Goal: Information Seeking & Learning: Learn about a topic

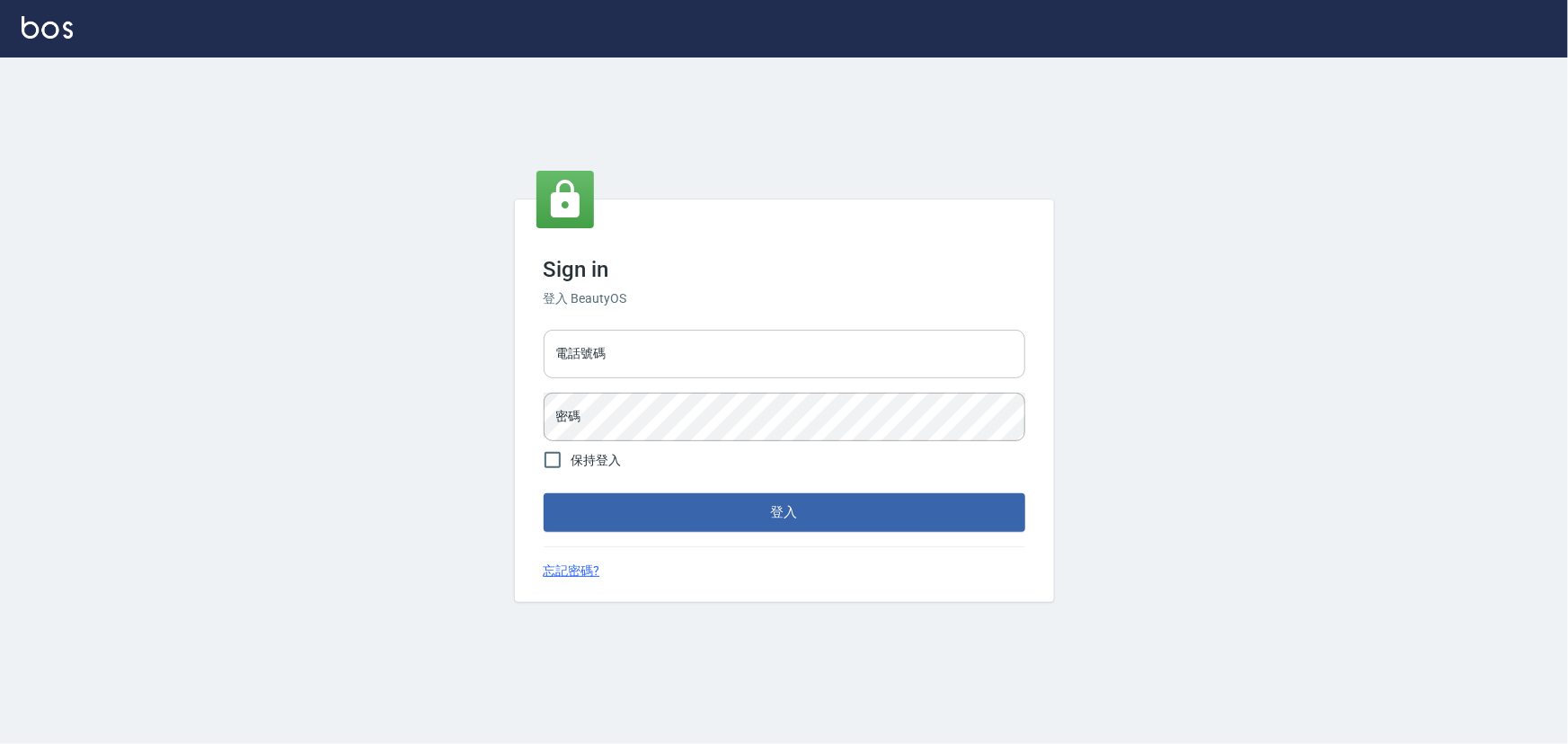
click at [777, 354] on input "電話號碼" at bounding box center [785, 355] width 482 height 49
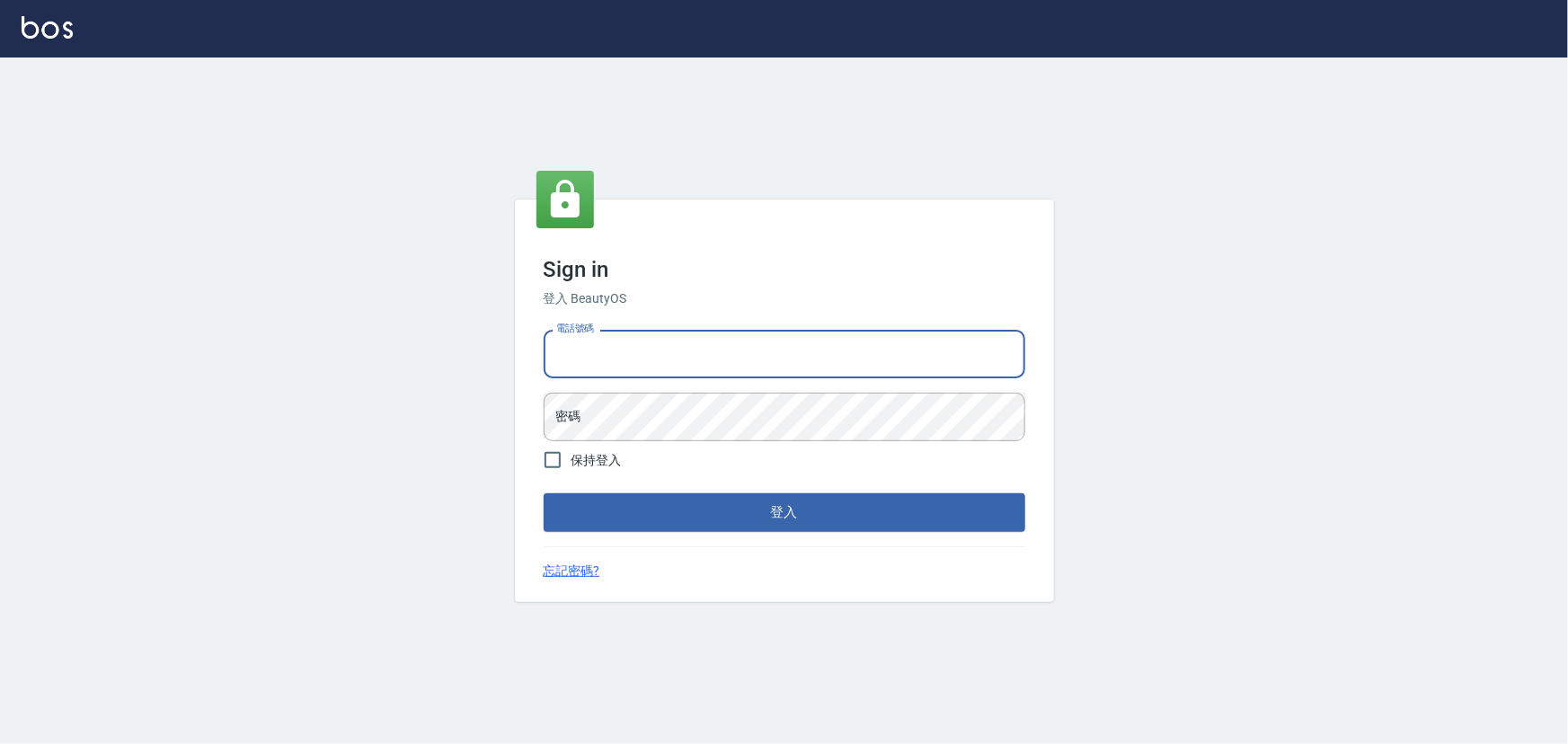
type input "29572957"
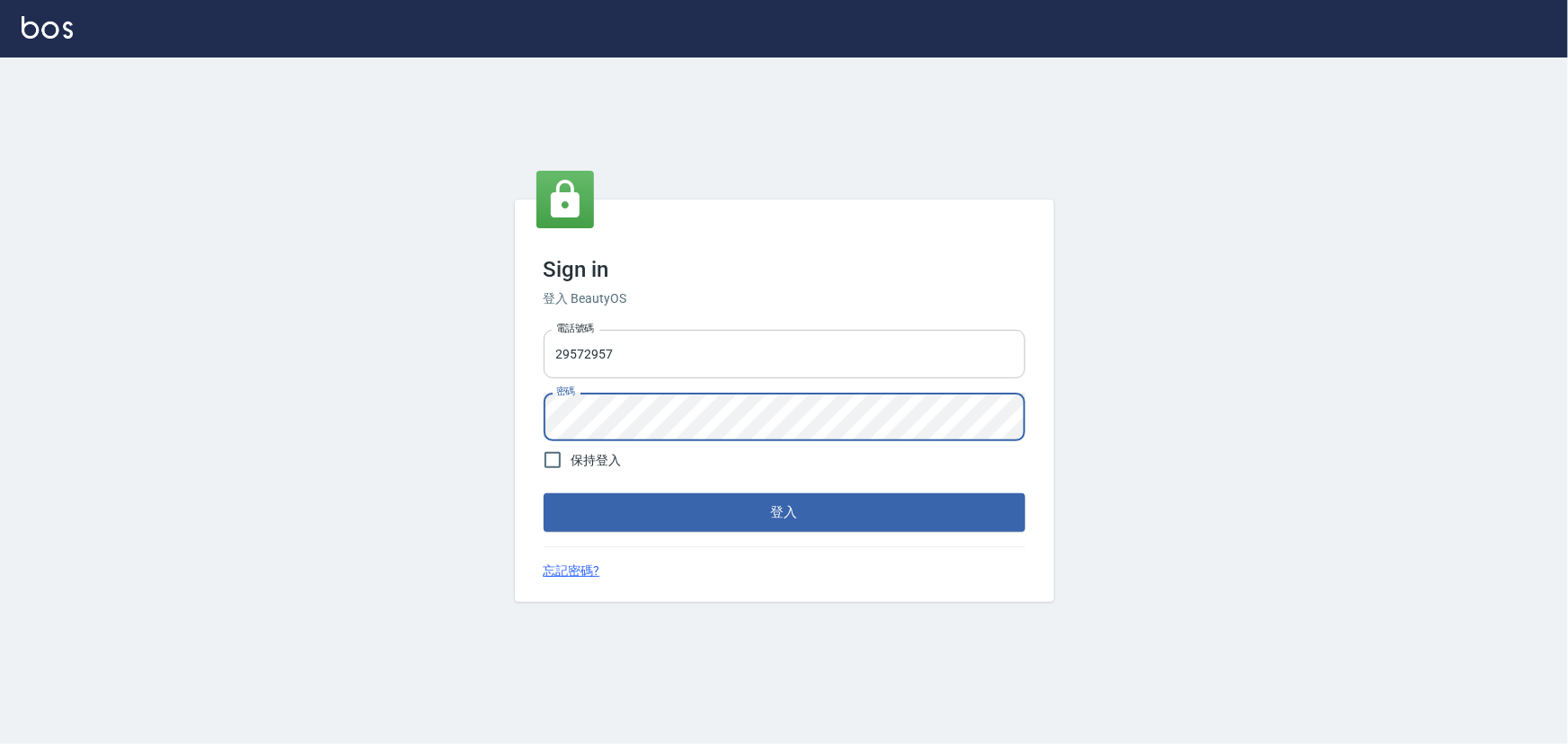
click at [544, 493] on button "登入" at bounding box center [785, 512] width 482 height 38
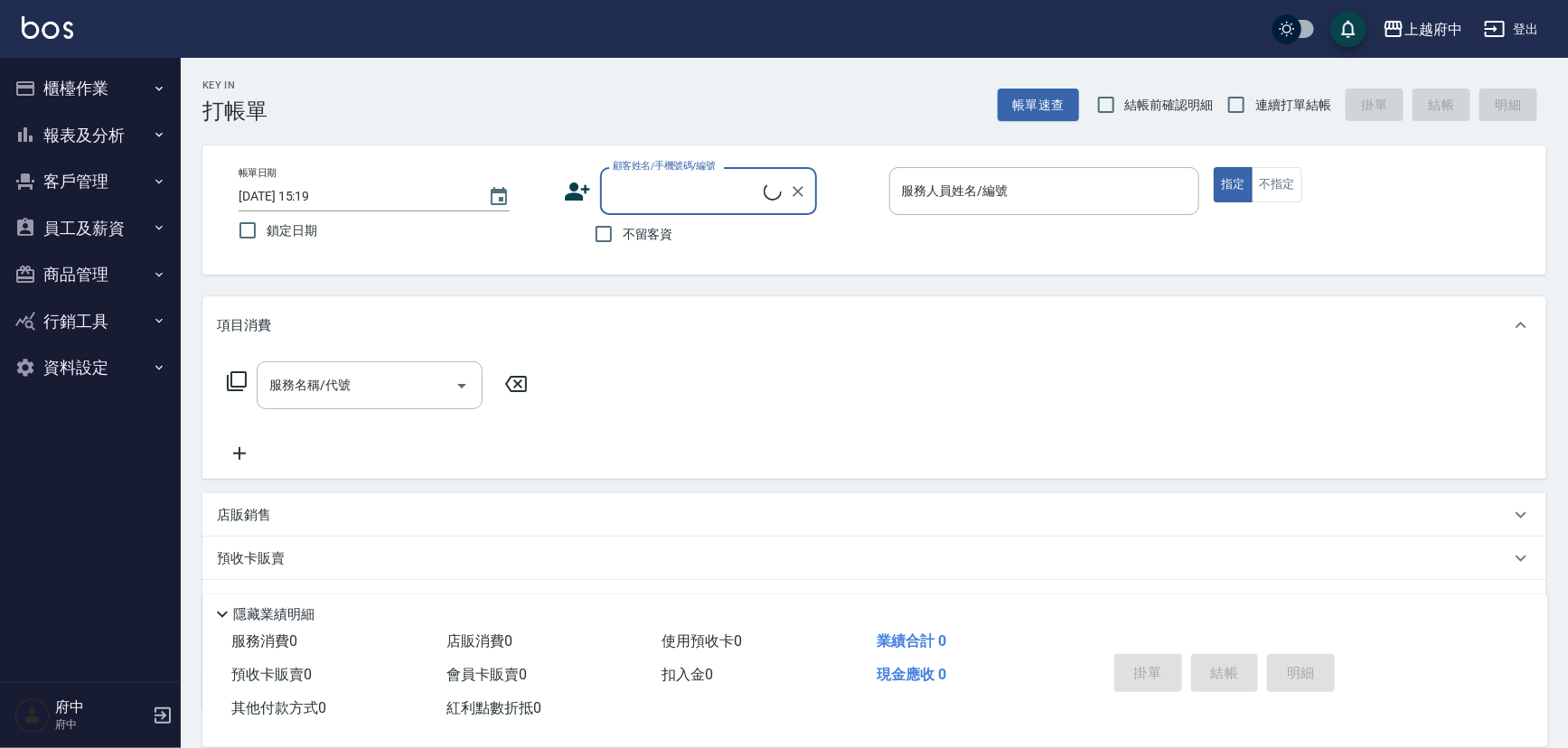
click at [75, 136] on button "報表及分析" at bounding box center [90, 136] width 166 height 47
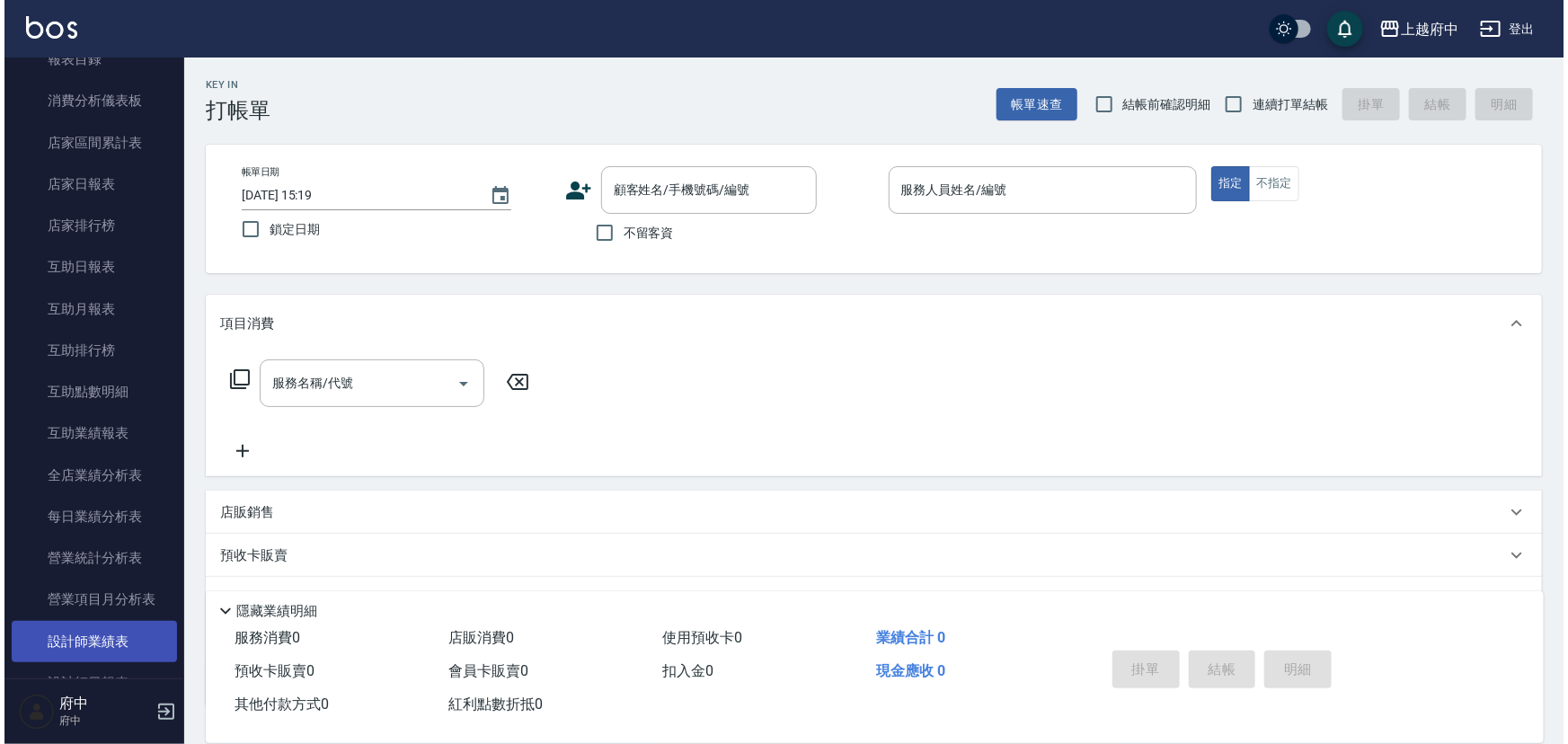
scroll to position [326, 0]
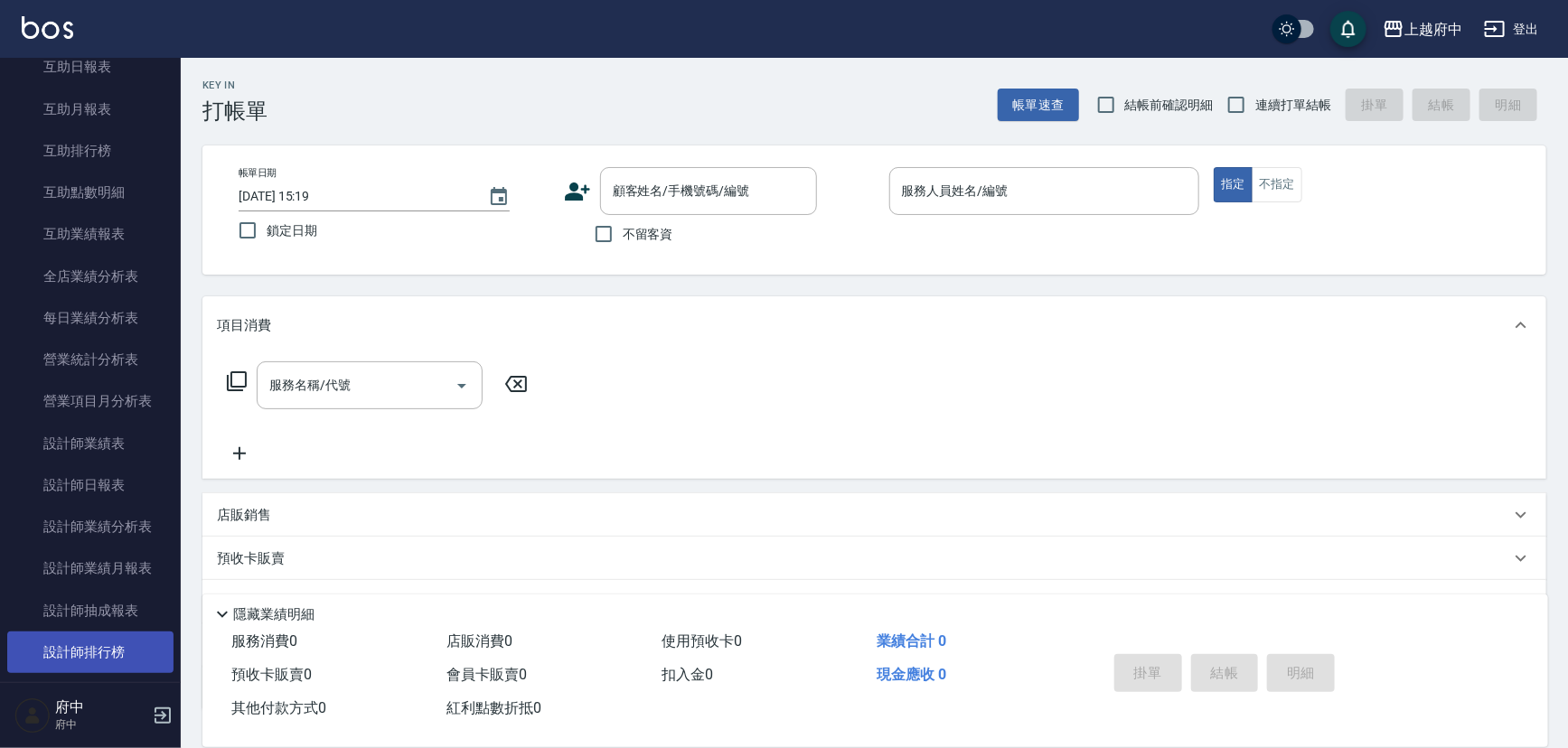
click at [120, 644] on link "設計師排行榜" at bounding box center [90, 652] width 166 height 42
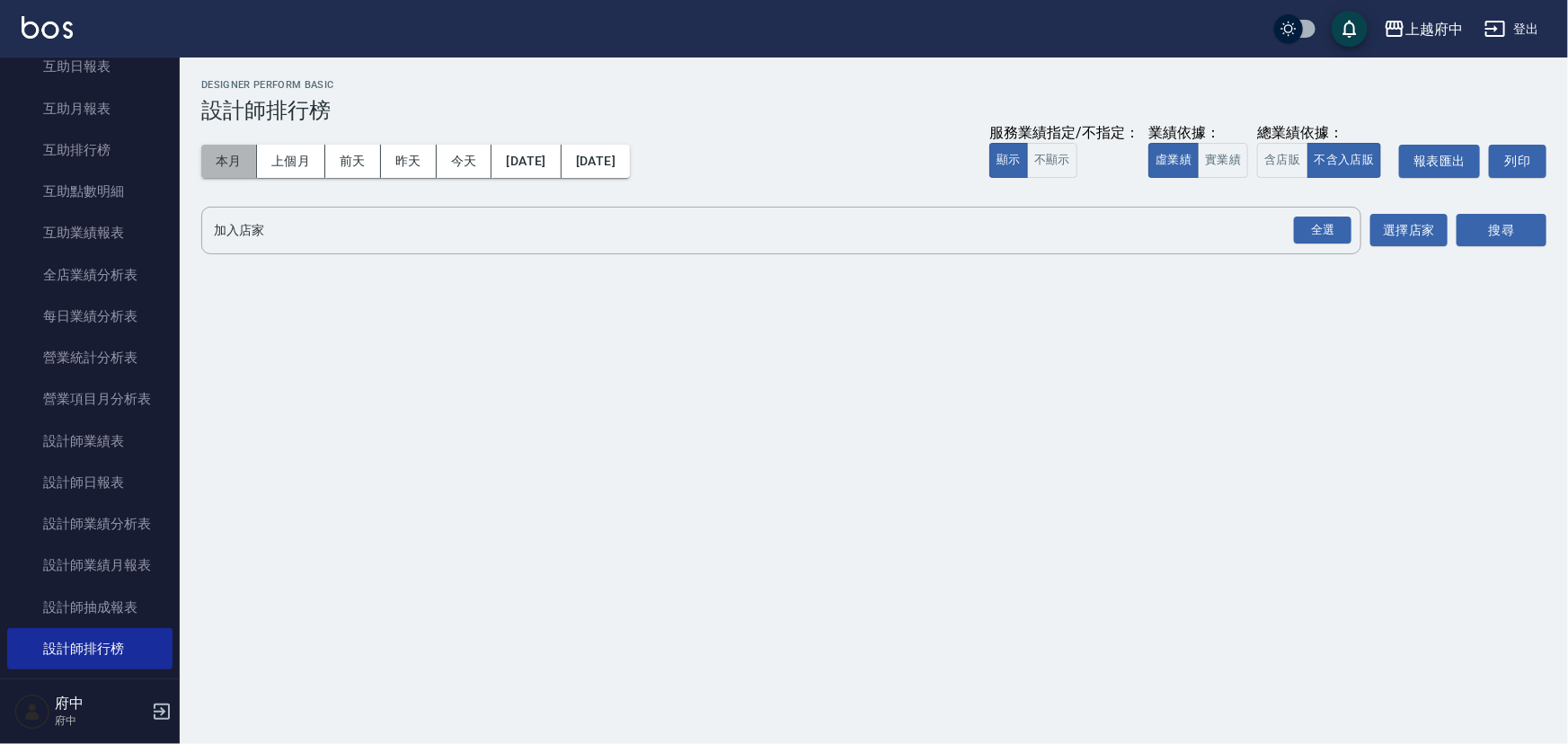
click at [245, 173] on button "本月" at bounding box center [228, 161] width 55 height 33
click at [1328, 226] on div "全選" at bounding box center [1322, 230] width 57 height 28
click at [245, 150] on button "本月" at bounding box center [228, 161] width 55 height 33
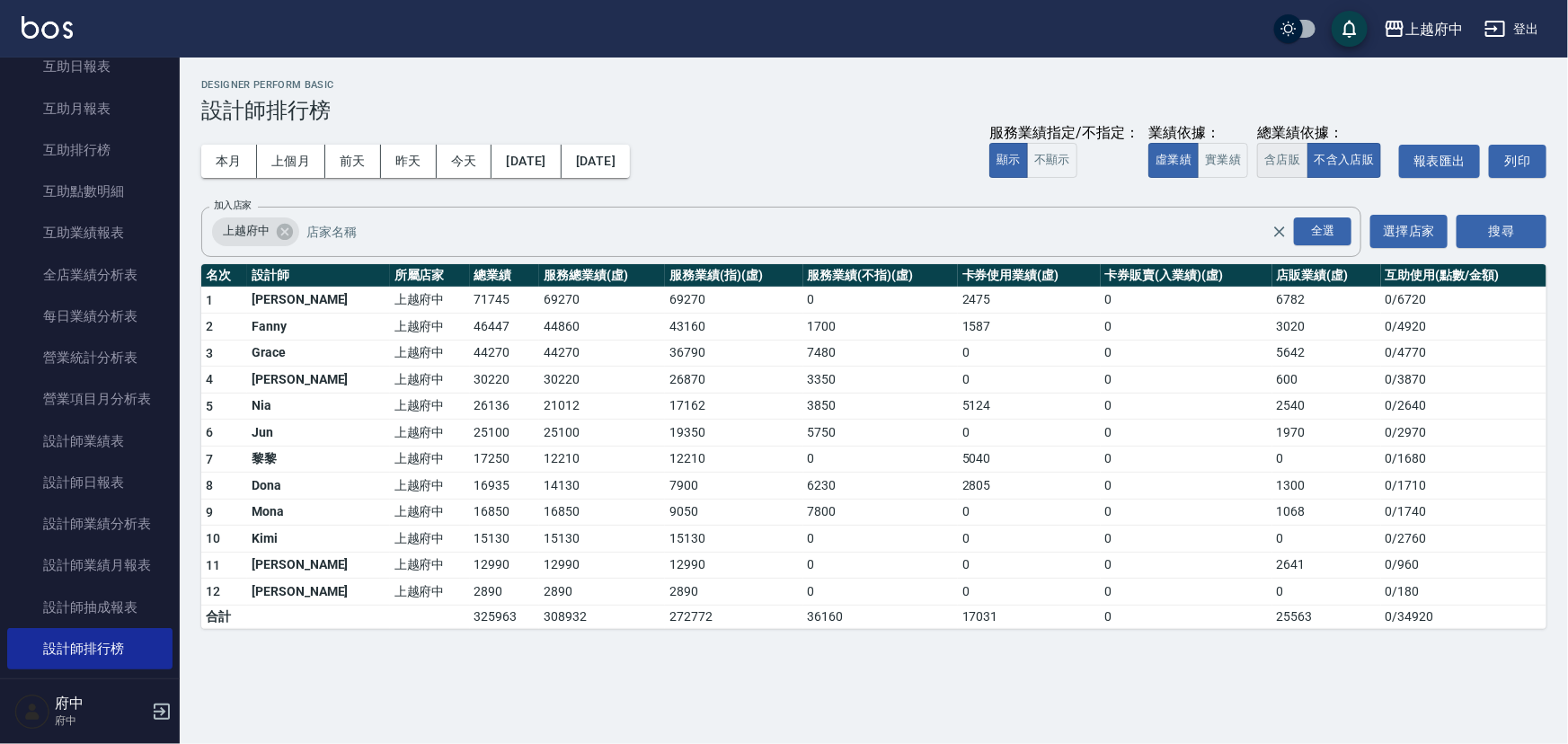
click at [1289, 154] on button "含店販" at bounding box center [1282, 160] width 51 height 35
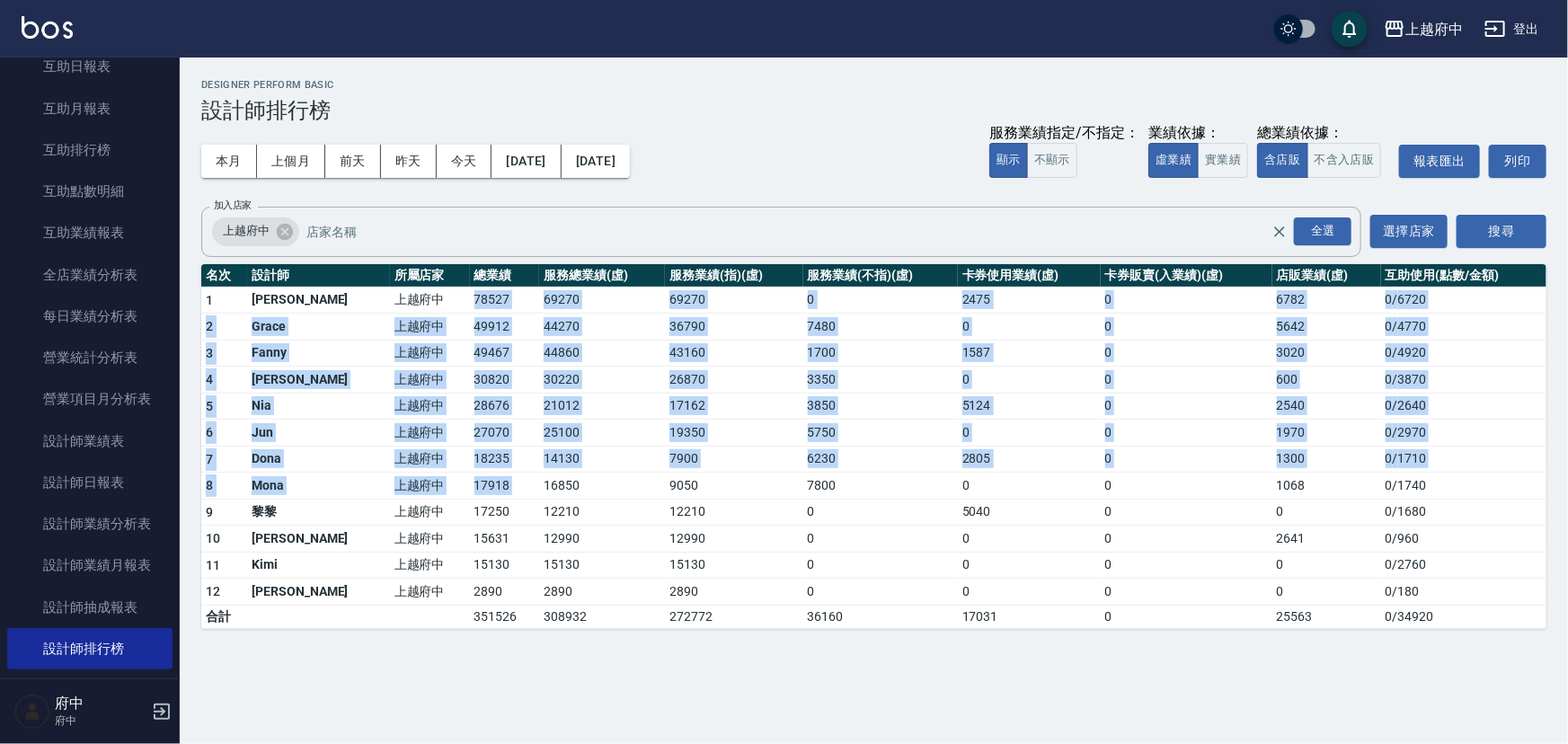
drag, startPoint x: 402, startPoint y: 291, endPoint x: 475, endPoint y: 484, distance: 206.3
click at [475, 484] on tbody "1 Annie 上越府中 78527 69270 69270 0 2475 0 6782 0 / 6720 2 Grace 上越府中 49912 44270 …" at bounding box center [873, 457] width 1346 height 342
click at [539, 484] on td "16850" at bounding box center [602, 487] width 126 height 27
drag, startPoint x: 602, startPoint y: 298, endPoint x: 686, endPoint y: 491, distance: 210.5
click at [686, 491] on tbody "1 Annie 上越府中 78527 69270 69270 0 2475 0 6782 0 / 6720 2 Grace 上越府中 49912 44270 …" at bounding box center [873, 457] width 1346 height 342
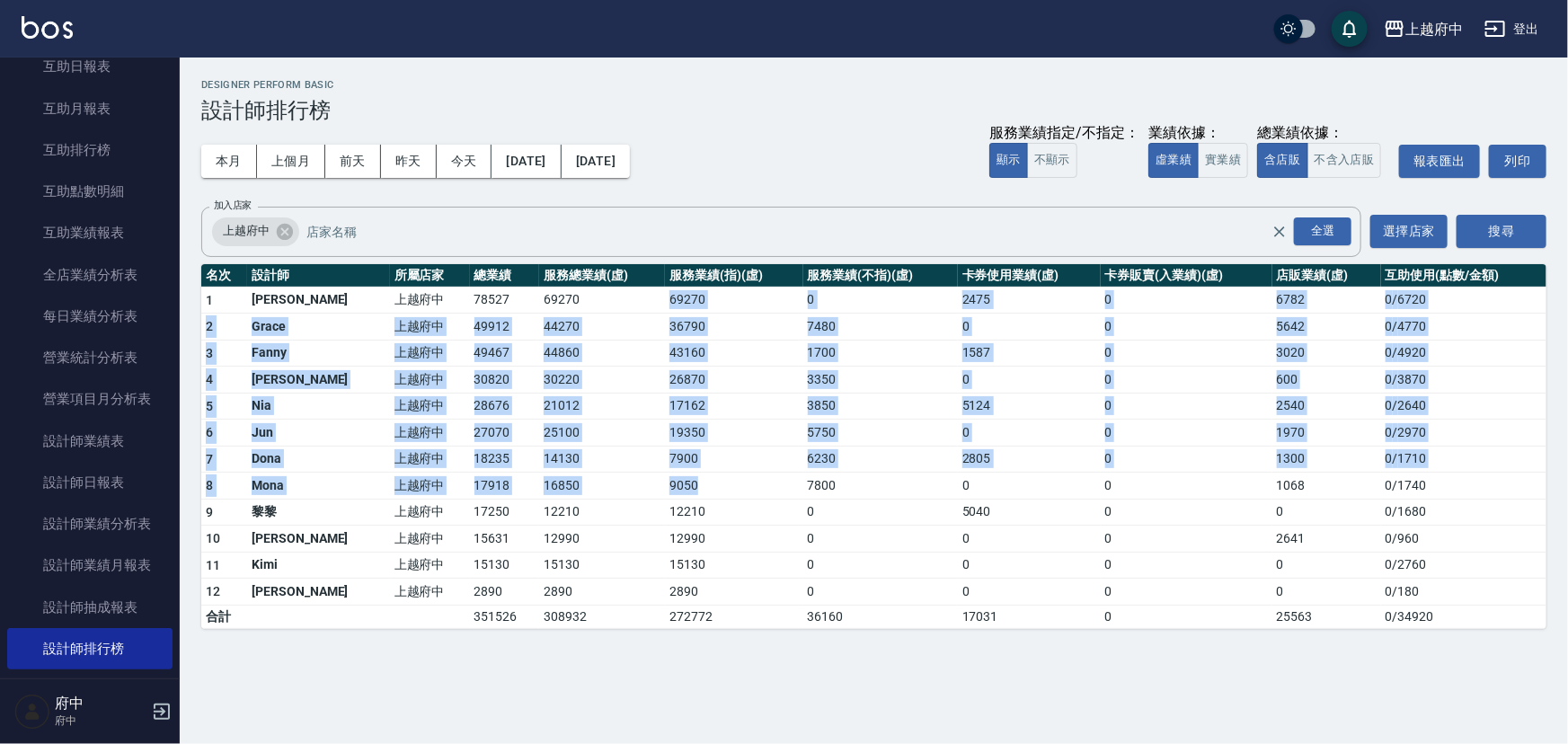
click at [686, 491] on td "9050" at bounding box center [734, 487] width 138 height 27
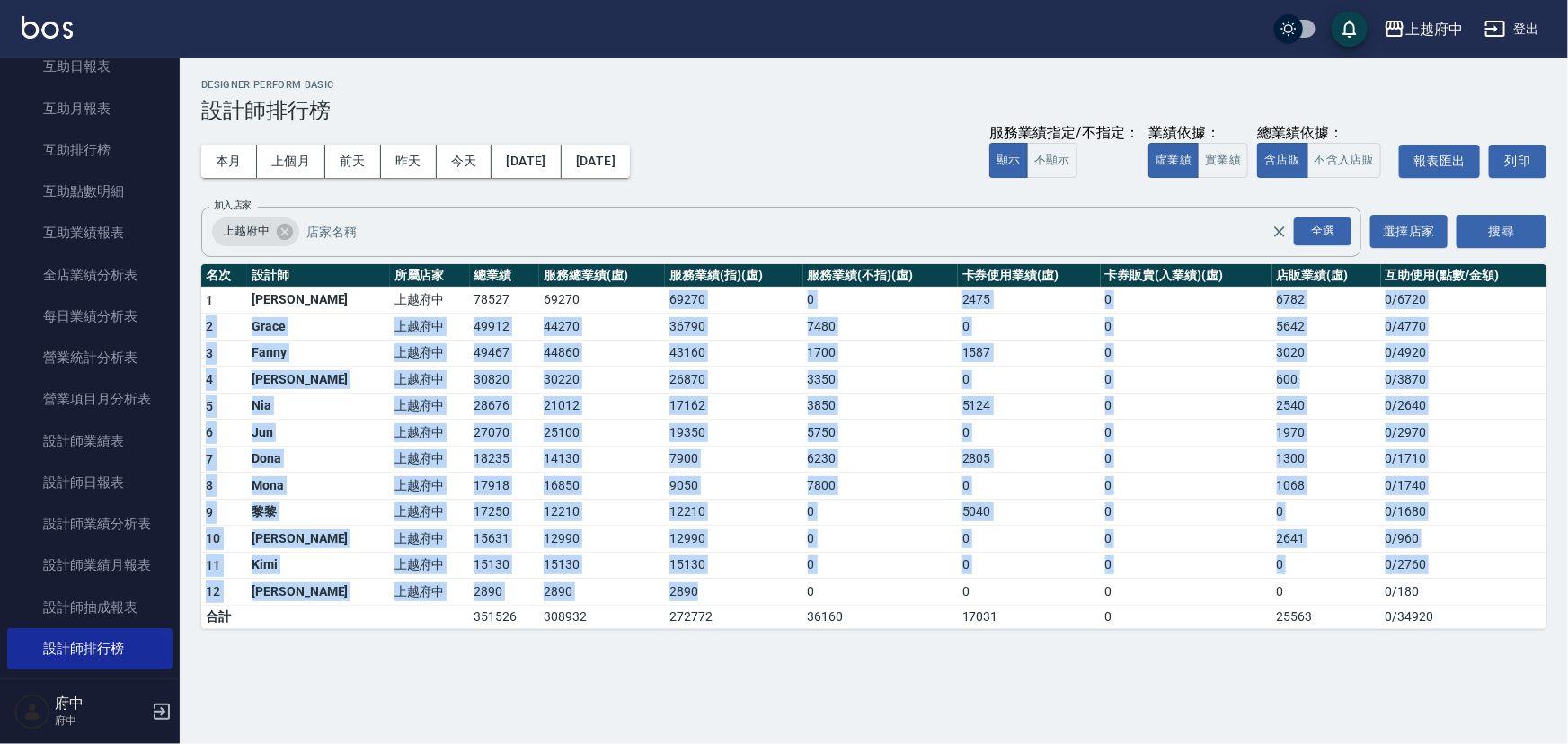
drag, startPoint x: 597, startPoint y: 300, endPoint x: 750, endPoint y: 590, distance: 327.9
click at [750, 590] on tbody "1 Annie 上越府中 78527 69270 69270 0 2475 0 6782 0 / 6720 2 Grace 上越府中 49912 44270 …" at bounding box center [873, 457] width 1346 height 342
click at [750, 585] on td "2890" at bounding box center [734, 592] width 138 height 27
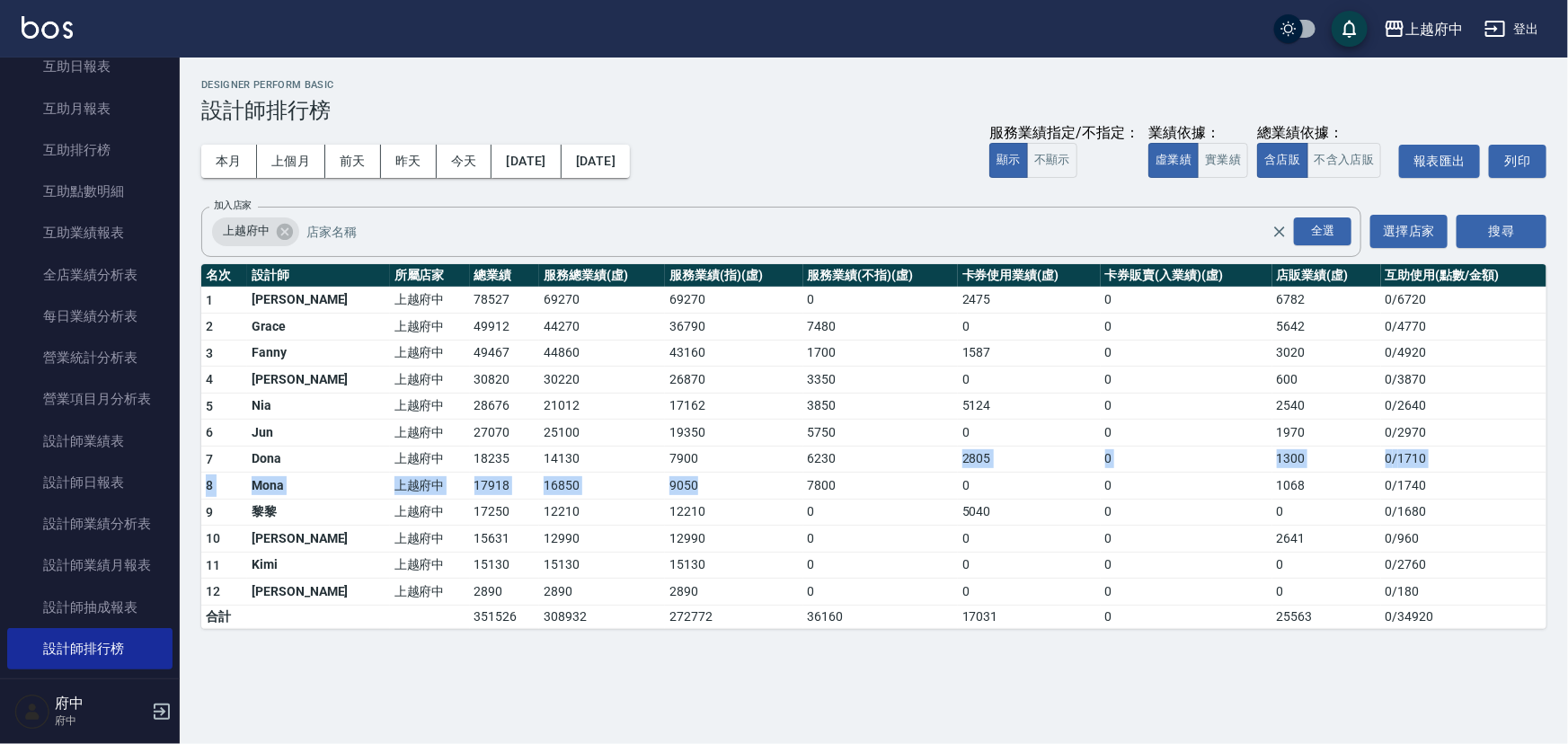
drag, startPoint x: 745, startPoint y: 480, endPoint x: 824, endPoint y: 439, distance: 89.0
click at [832, 443] on tbody "1 Annie 上越府中 78527 69270 69270 0 2475 0 6782 0 / 6720 2 Grace 上越府中 49912 44270 …" at bounding box center [873, 457] width 1346 height 342
click at [824, 439] on td "5750" at bounding box center [880, 433] width 154 height 27
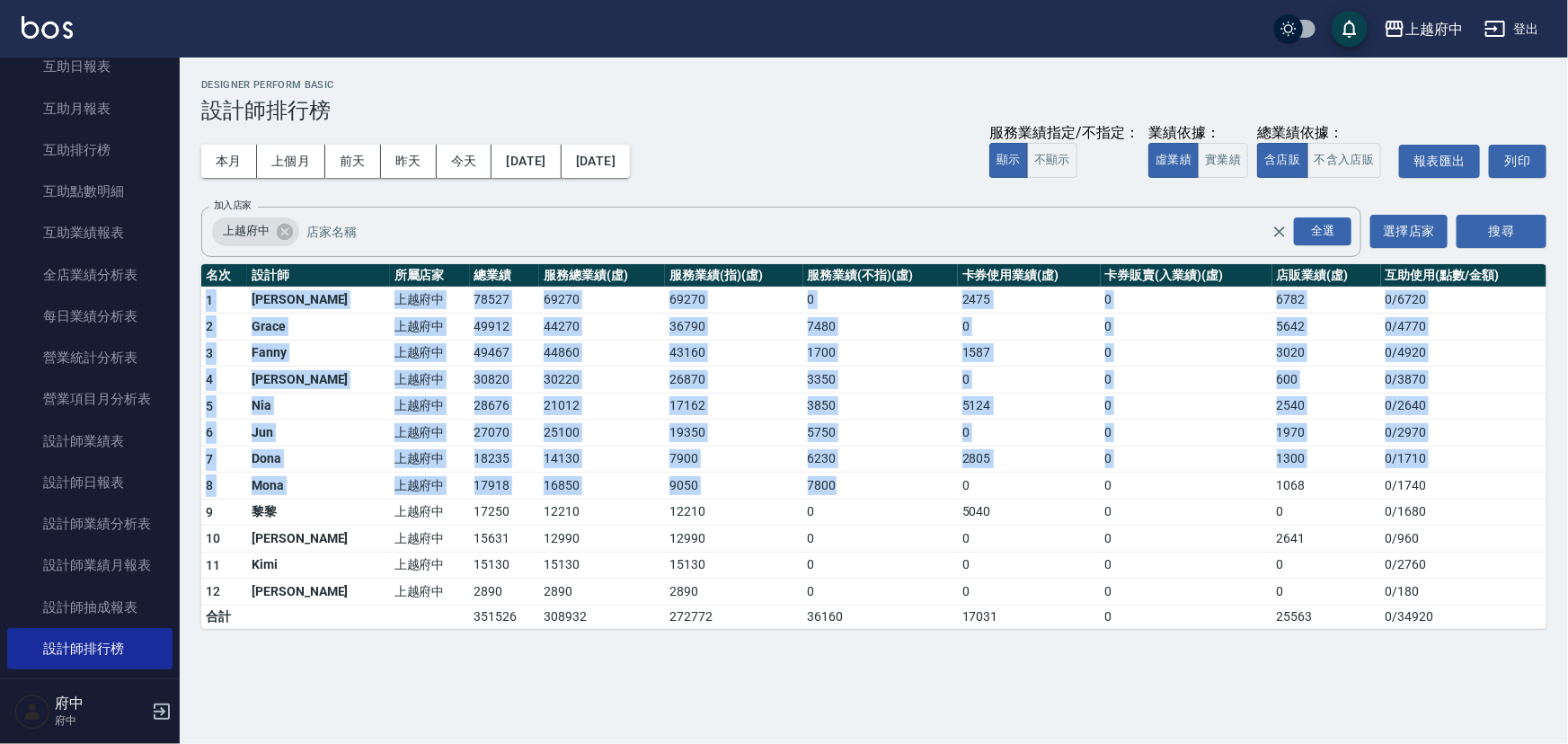
drag, startPoint x: 816, startPoint y: 477, endPoint x: 206, endPoint y: 298, distance: 635.7
click at [206, 298] on tbody "1 Annie 上越府中 78527 69270 69270 0 2475 0 6782 0 / 6720 2 Grace 上越府中 49912 44270 …" at bounding box center [873, 457] width 1346 height 342
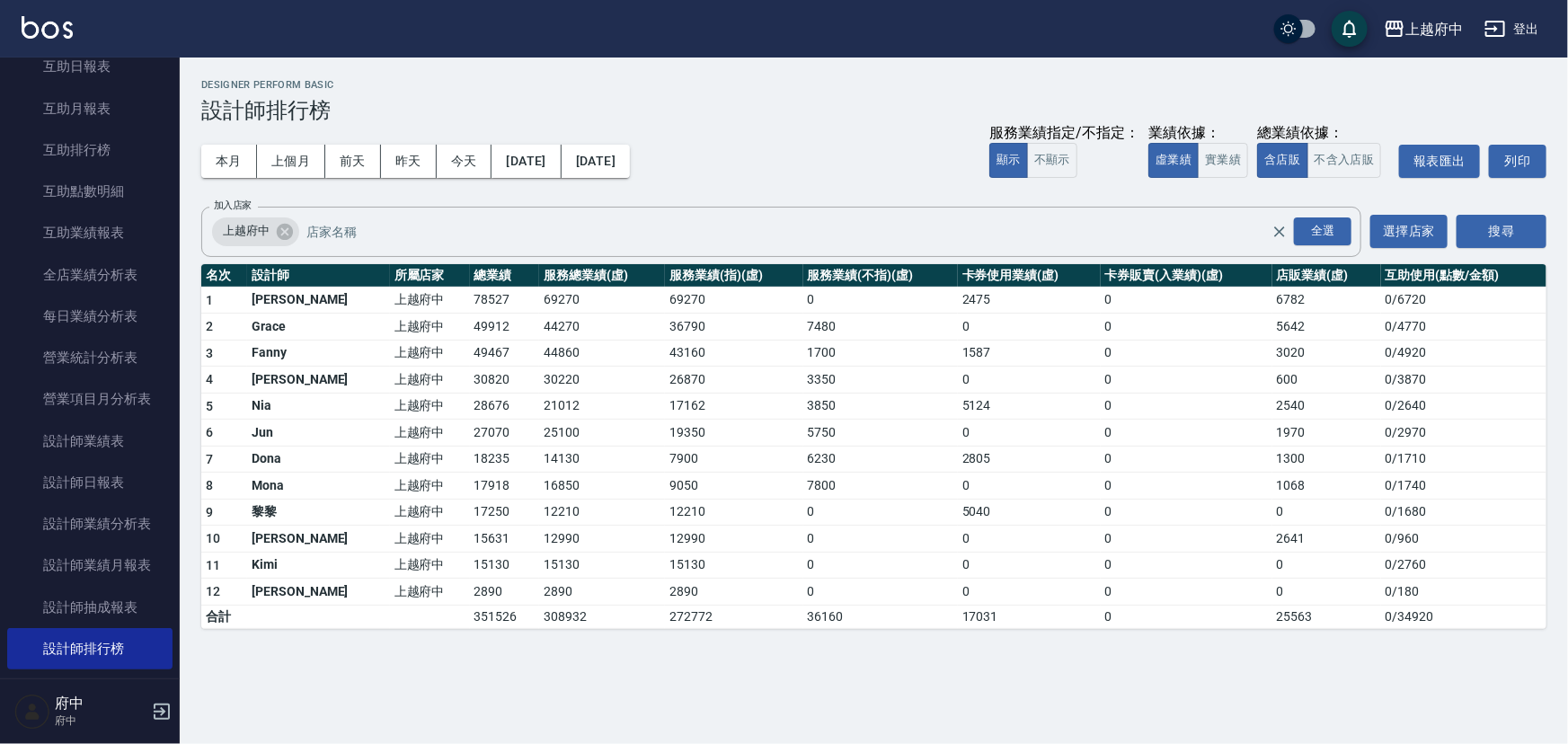
click at [605, 575] on td "15130" at bounding box center [602, 565] width 126 height 27
click at [1532, 21] on button "登出" at bounding box center [1512, 29] width 69 height 33
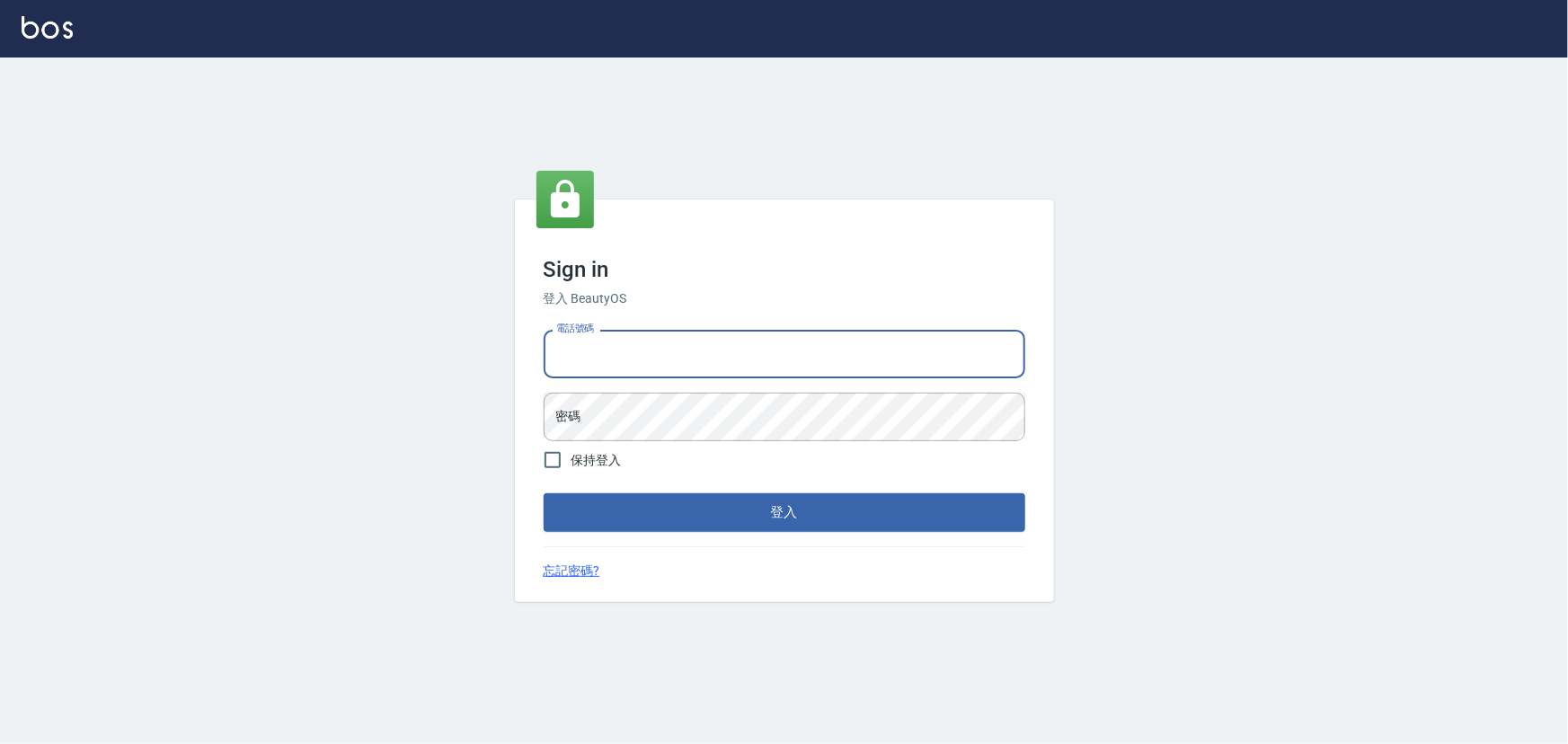
type input "0936888819"
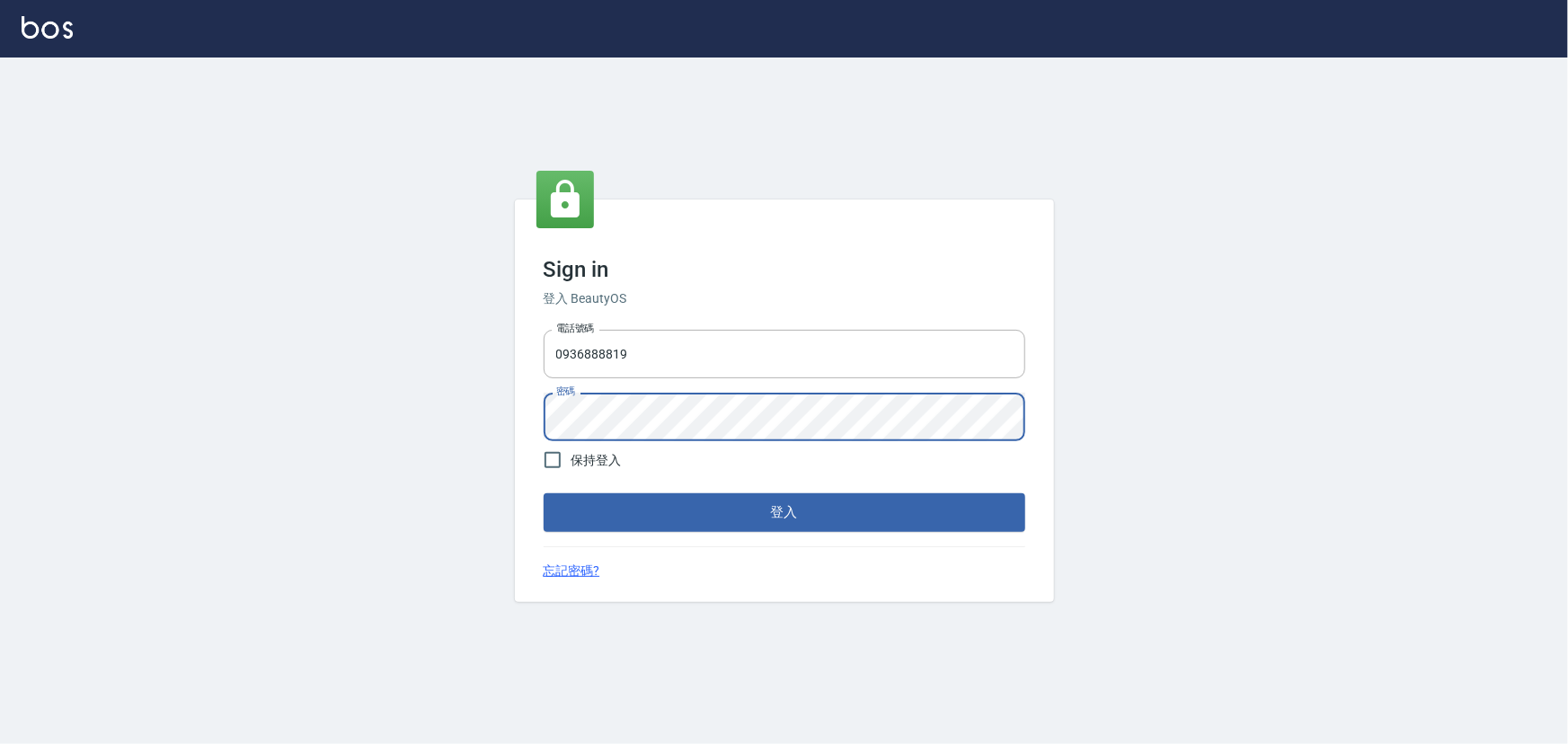
click at [544, 493] on button "登入" at bounding box center [785, 512] width 482 height 38
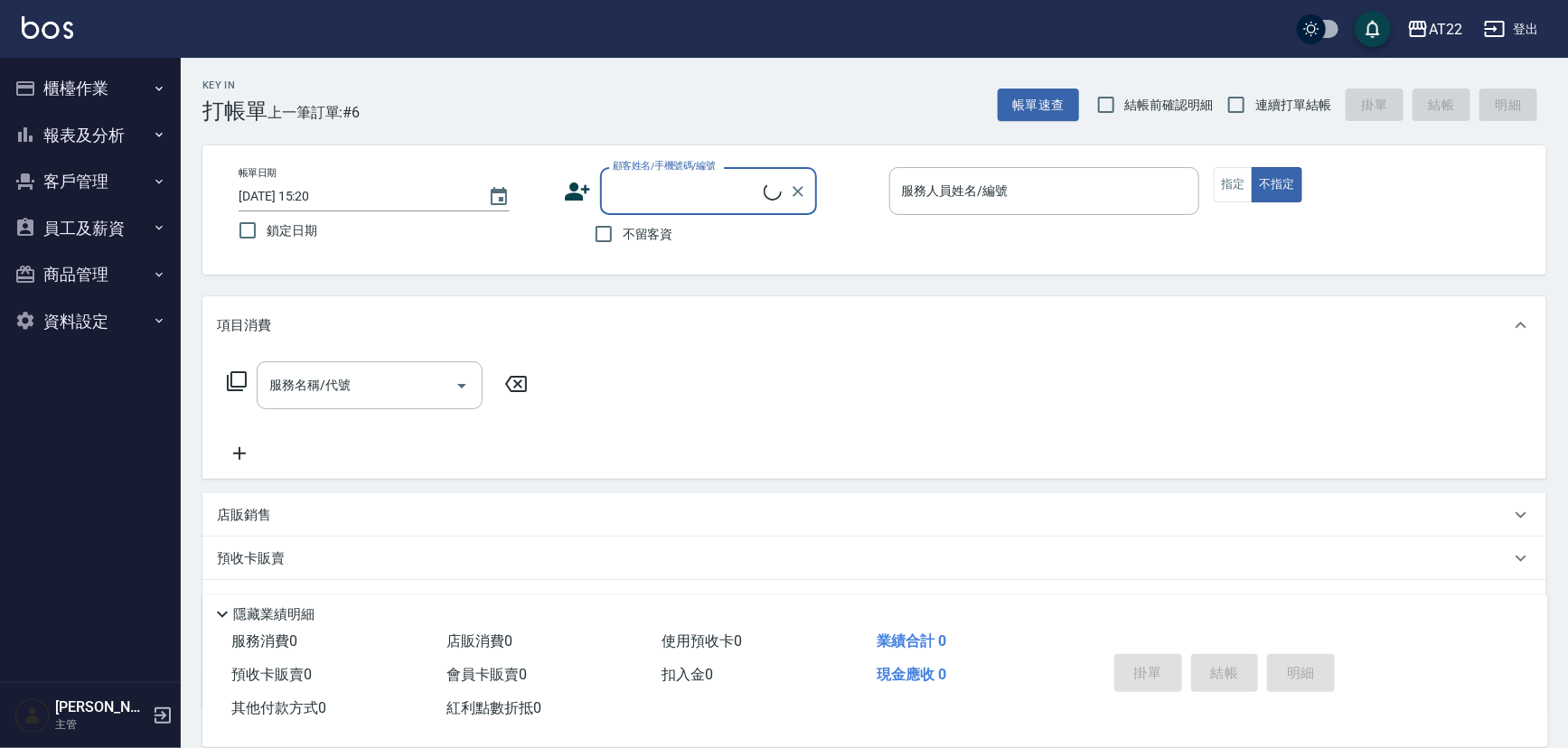
click at [94, 136] on button "報表及分析" at bounding box center [90, 136] width 166 height 47
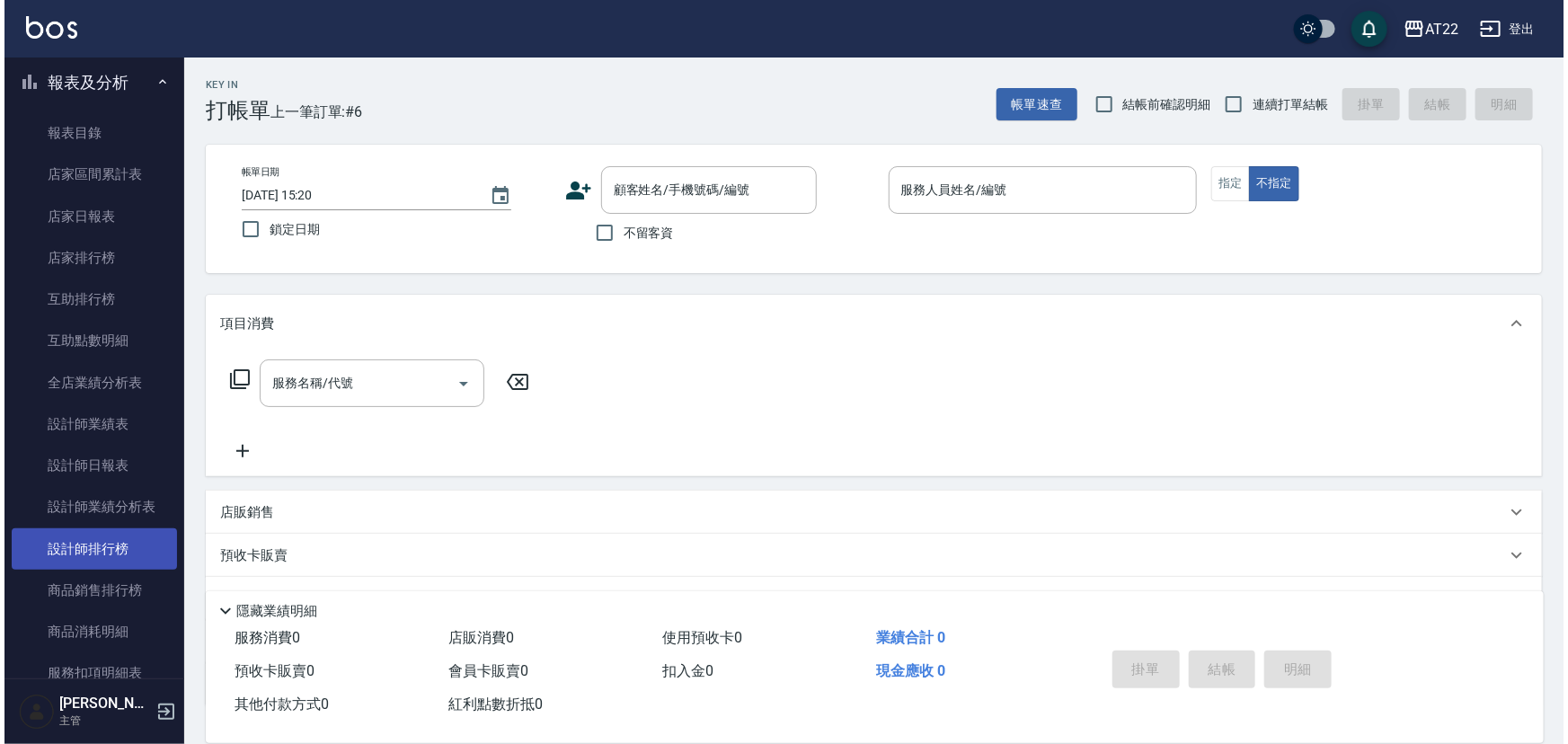
scroll to position [81, 0]
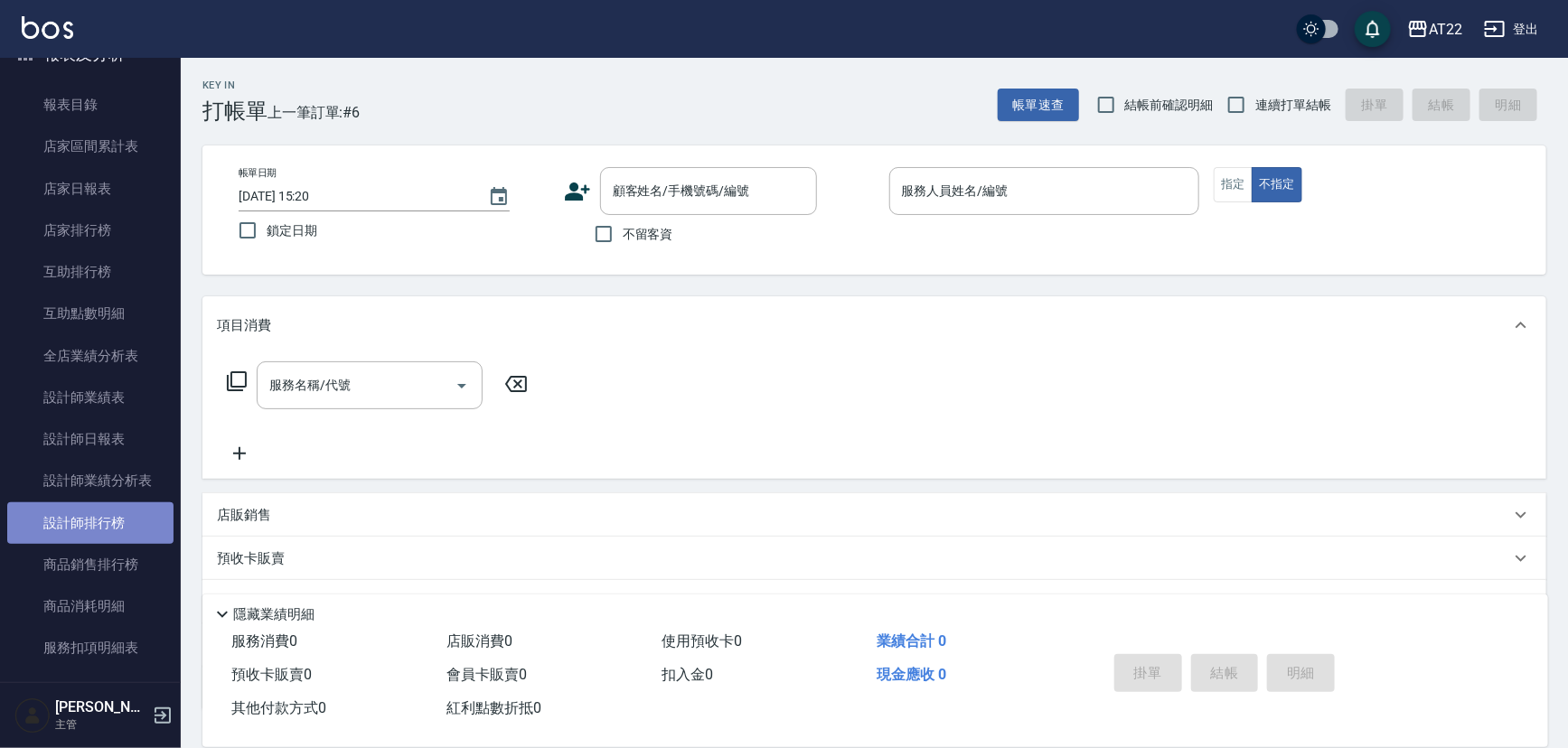
click at [103, 523] on link "設計師排行榜" at bounding box center [90, 522] width 166 height 42
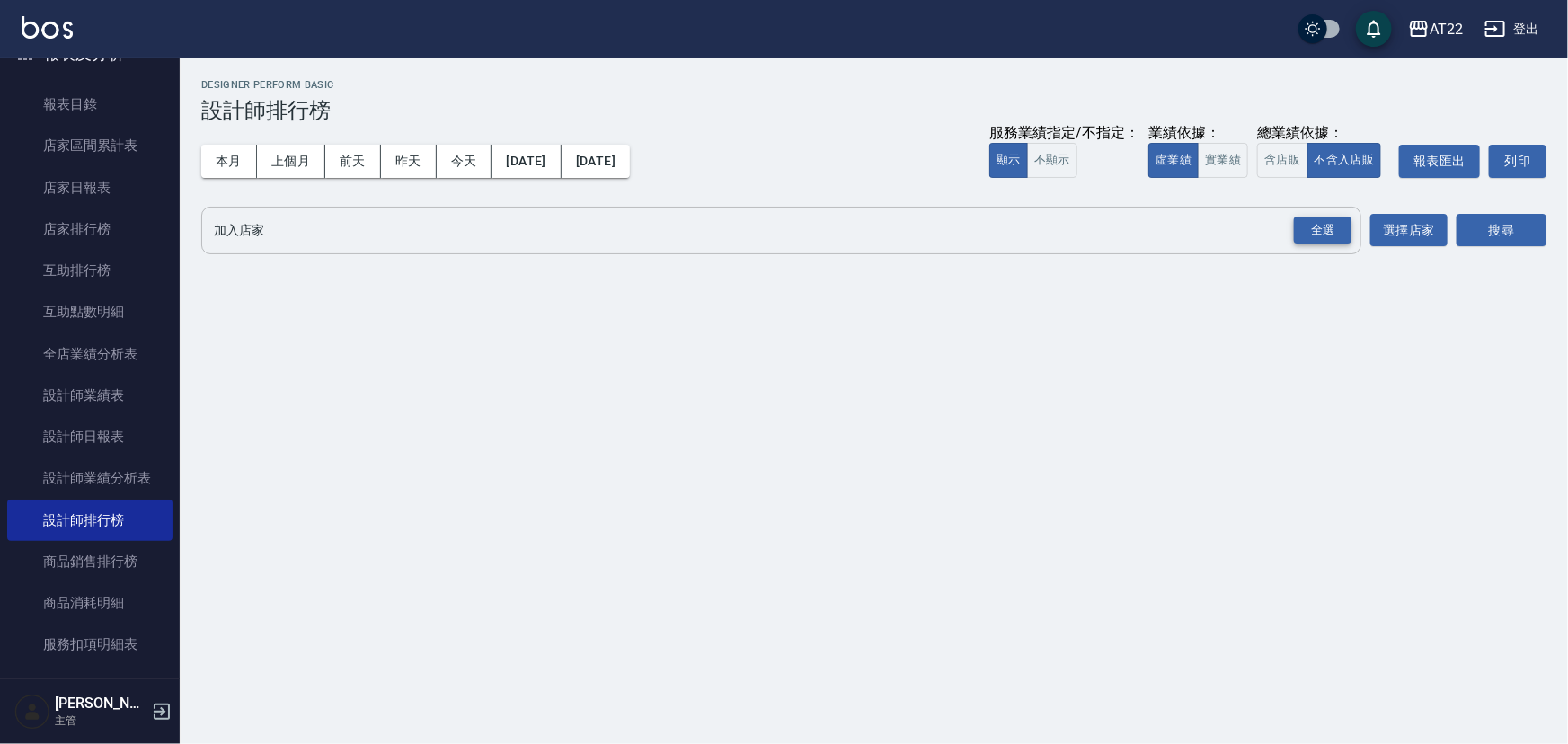
click at [1313, 227] on div "全選" at bounding box center [1322, 230] width 57 height 28
click at [216, 155] on button "本月" at bounding box center [228, 161] width 55 height 33
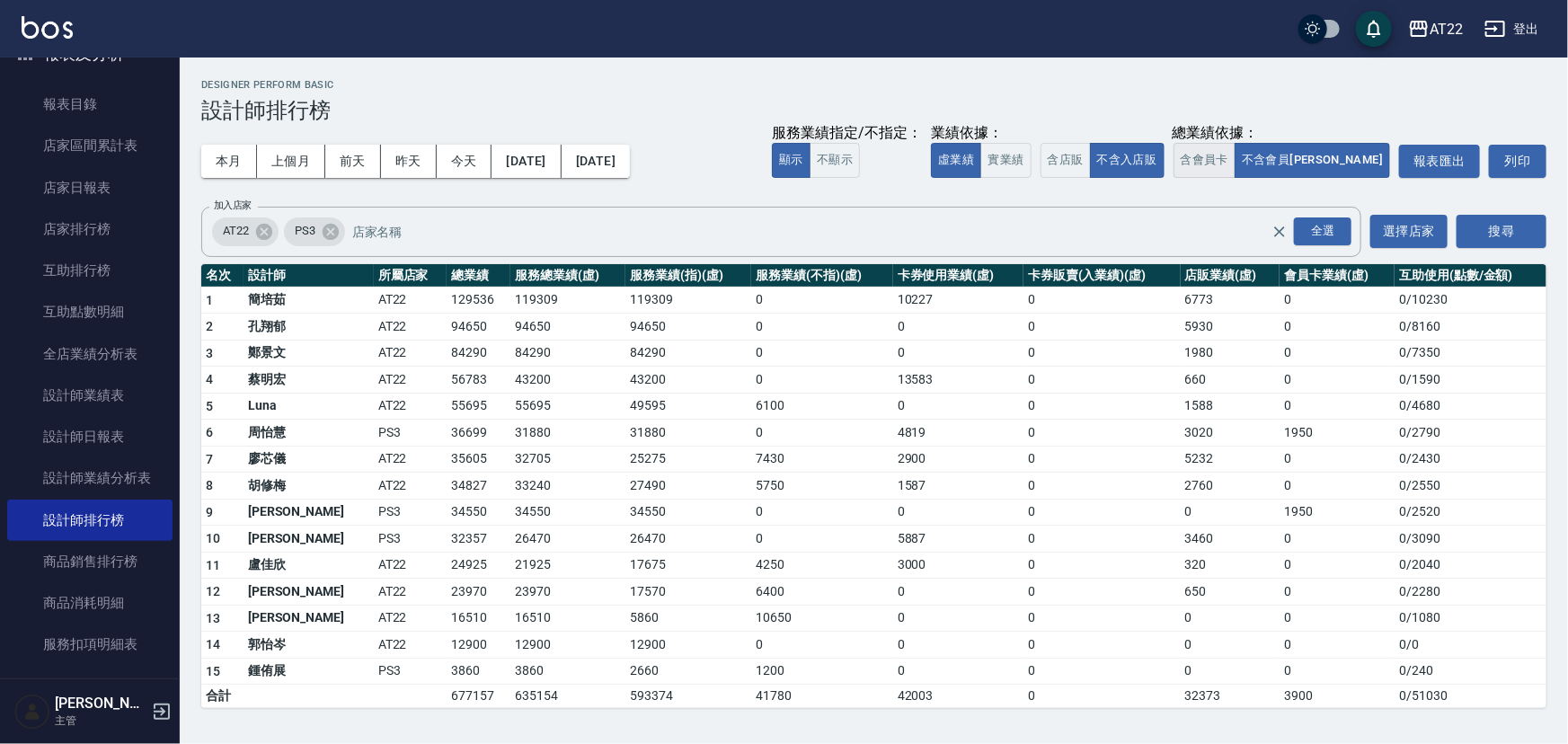
click at [1237, 152] on button "含會員卡" at bounding box center [1205, 160] width 63 height 35
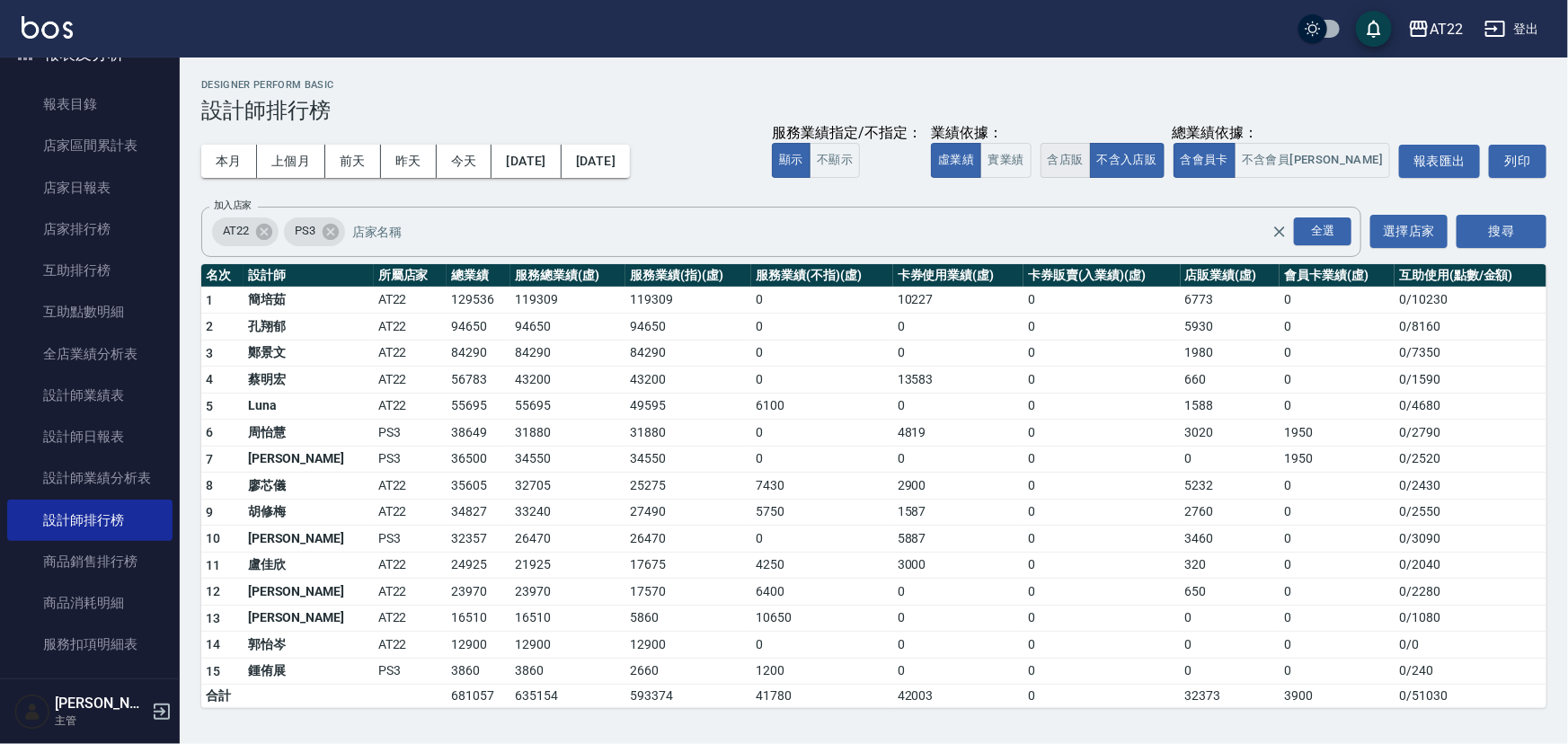
click at [1091, 156] on button "含店販" at bounding box center [1066, 160] width 51 height 35
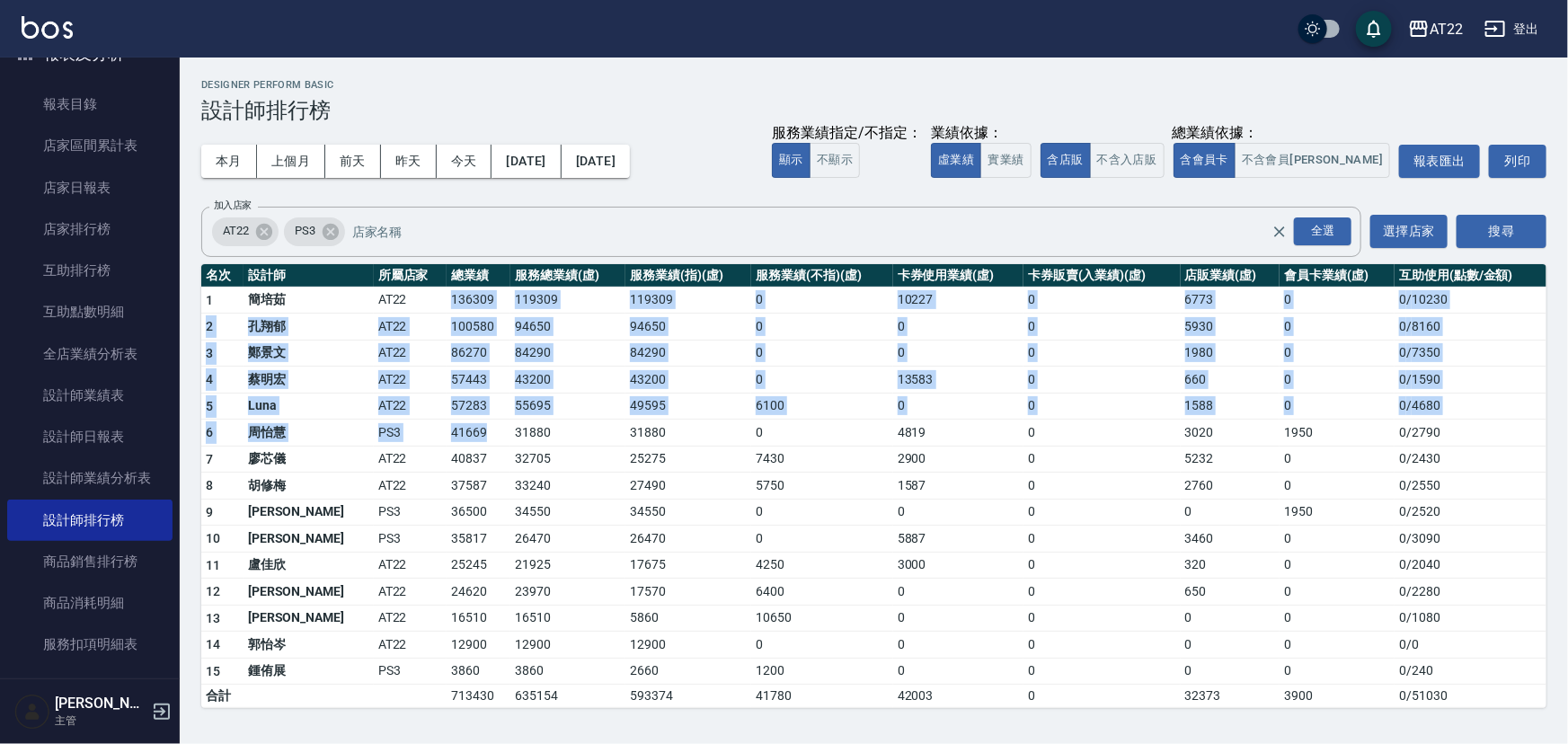
drag, startPoint x: 388, startPoint y: 293, endPoint x: 422, endPoint y: 423, distance: 134.4
click at [422, 423] on tbody "1 簡培茹 AT22 136309 119309 119309 0 10227 0 6773 0 0 / 10230 2 孔翔郁 AT22 100580 94…" at bounding box center [873, 497] width 1346 height 422
click at [447, 423] on td "41669" at bounding box center [479, 433] width 64 height 27
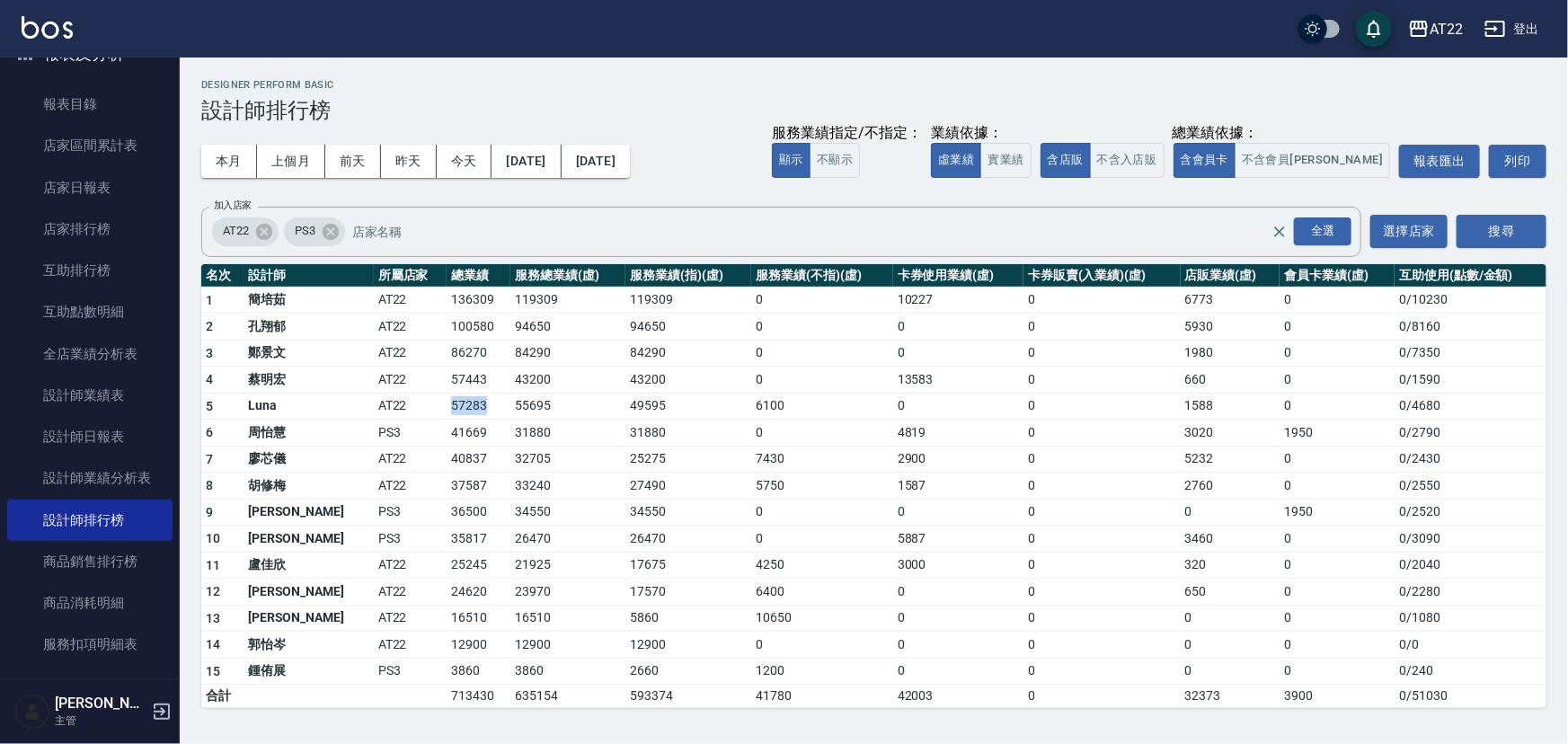
drag, startPoint x: 377, startPoint y: 403, endPoint x: 442, endPoint y: 403, distance: 65.0
click at [442, 403] on tr "5 Luna AT22 57283 55695 49595 6100 0 0 1588 0 0 / 4680" at bounding box center [873, 406] width 1346 height 27
click at [447, 403] on td "57283" at bounding box center [479, 406] width 64 height 27
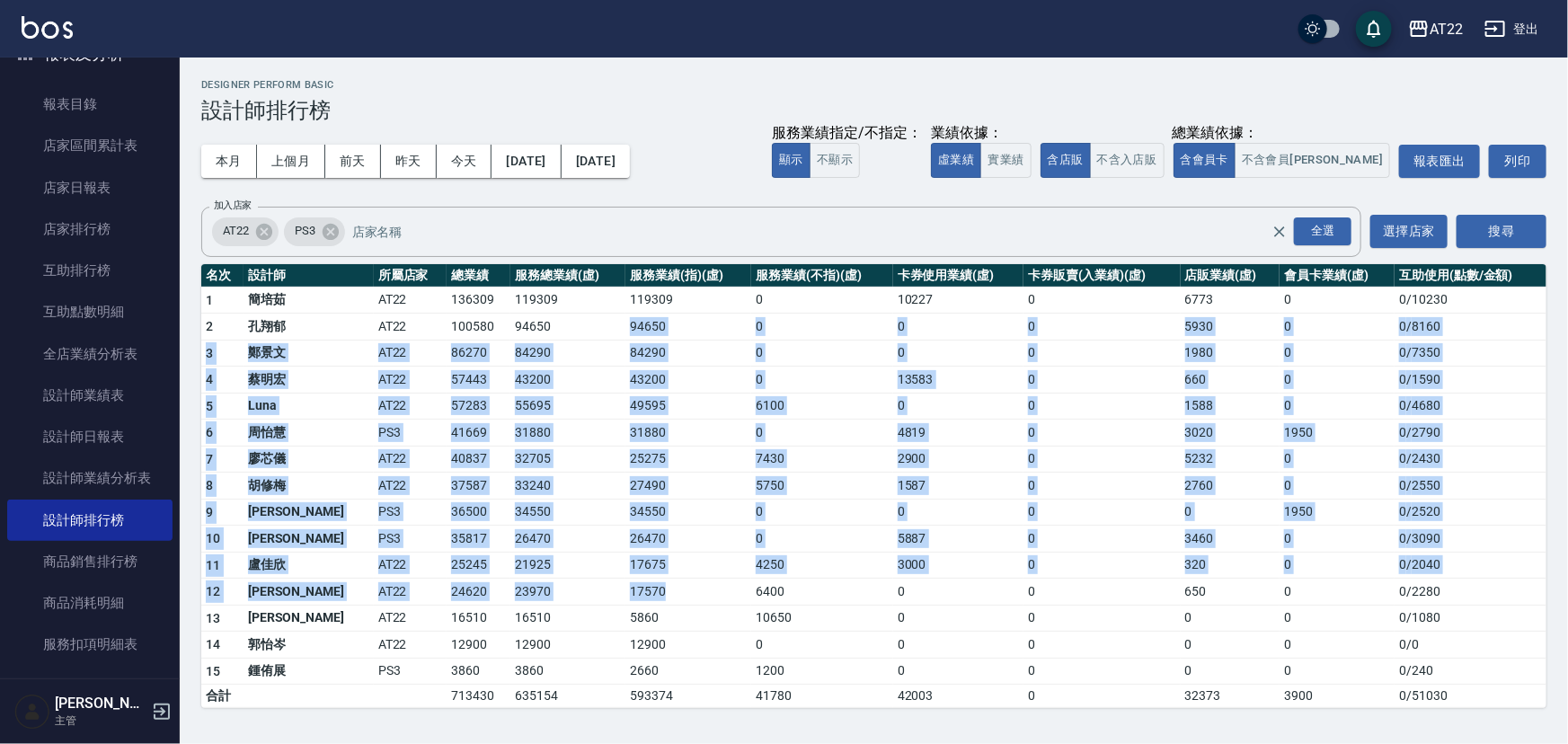
drag, startPoint x: 590, startPoint y: 401, endPoint x: 674, endPoint y: 590, distance: 206.8
click at [674, 590] on tbody "1 簡培茹 AT22 136309 119309 119309 0 10227 0 6773 0 0 / 10230 2 孔翔郁 AT22 100580 94…" at bounding box center [873, 497] width 1346 height 422
click at [674, 590] on td "17570" at bounding box center [689, 592] width 126 height 27
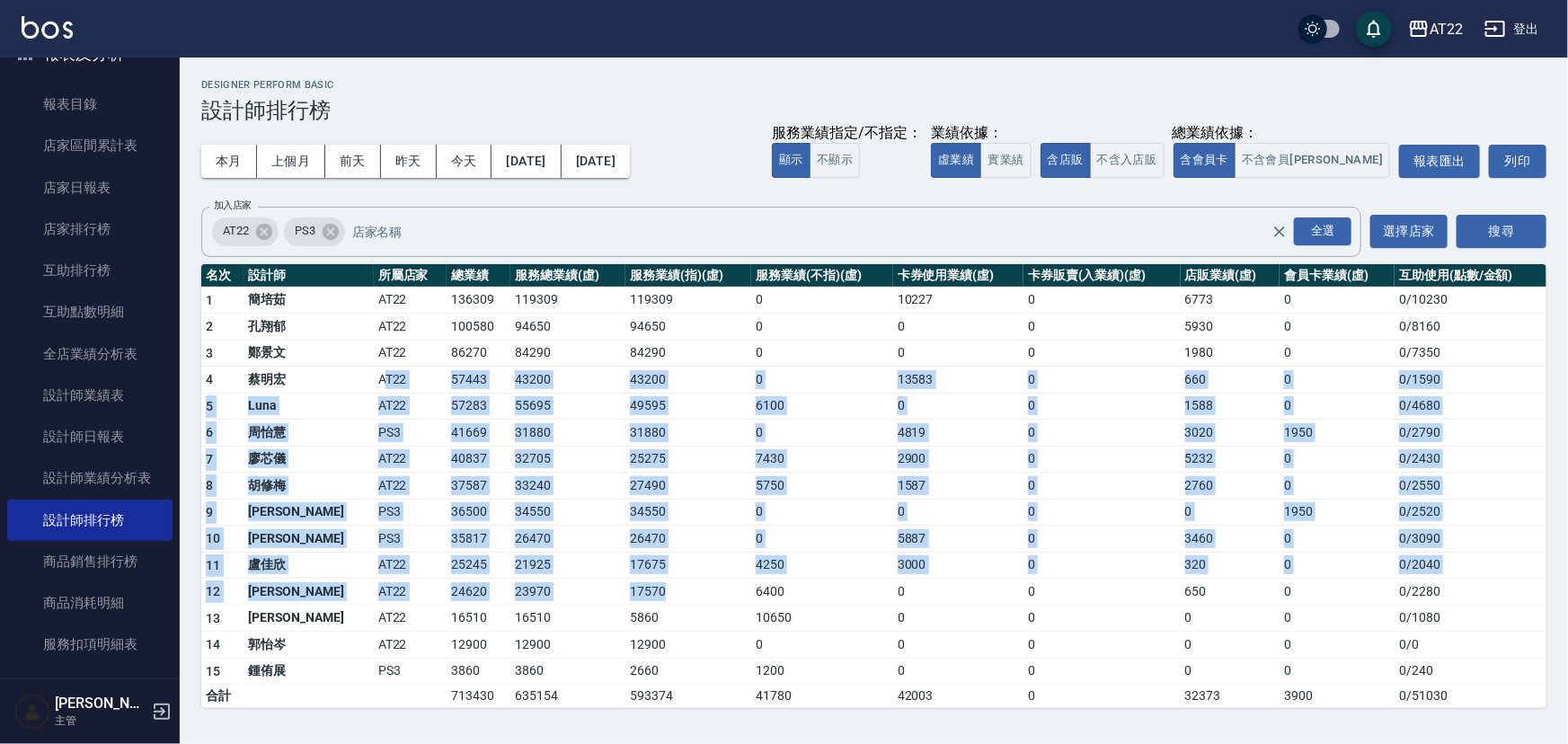
drag, startPoint x: 673, startPoint y: 583, endPoint x: 316, endPoint y: 386, distance: 407.7
click at [316, 386] on tbody "1 簡培茹 AT22 136309 119309 119309 0 10227 0 6773 0 0 / 10230 2 孔翔郁 AT22 100580 94…" at bounding box center [873, 497] width 1346 height 422
click at [374, 386] on td "AT22" at bounding box center [410, 380] width 73 height 27
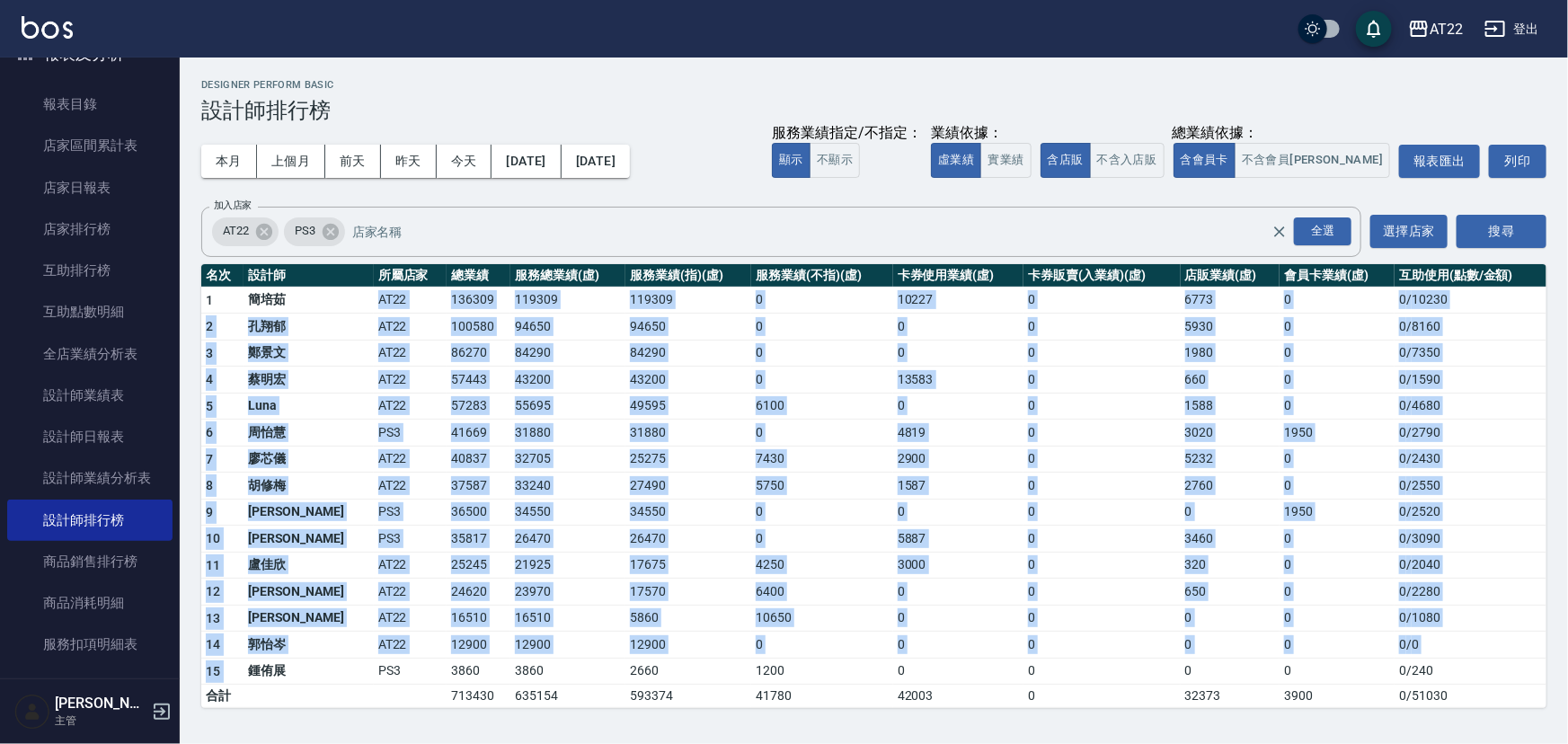
drag, startPoint x: 246, startPoint y: 679, endPoint x: 292, endPoint y: 287, distance: 394.7
click at [292, 287] on tbody "1 簡培茹 AT22 136309 119309 119309 0 10227 0 6773 0 0 / 10230 2 孔翔郁 AT22 100580 94…" at bounding box center [873, 497] width 1346 height 422
click at [374, 322] on td "AT22" at bounding box center [410, 327] width 73 height 27
